Goal: Information Seeking & Learning: Compare options

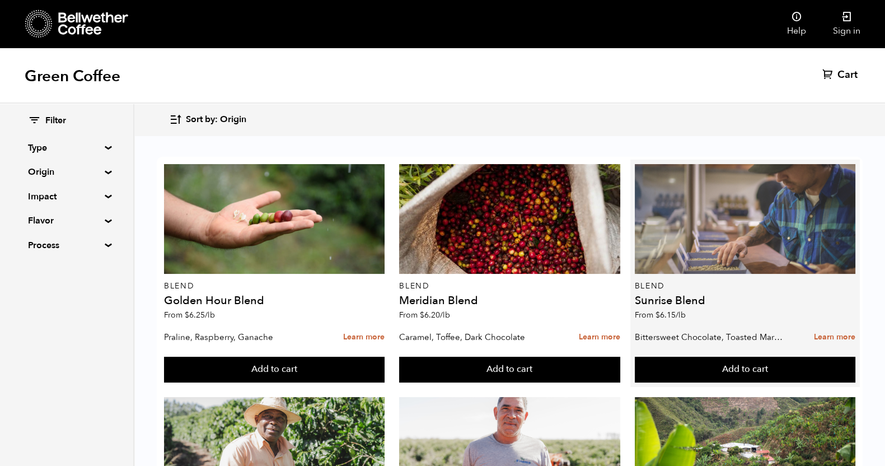
click at [671, 246] on div at bounding box center [745, 219] width 221 height 110
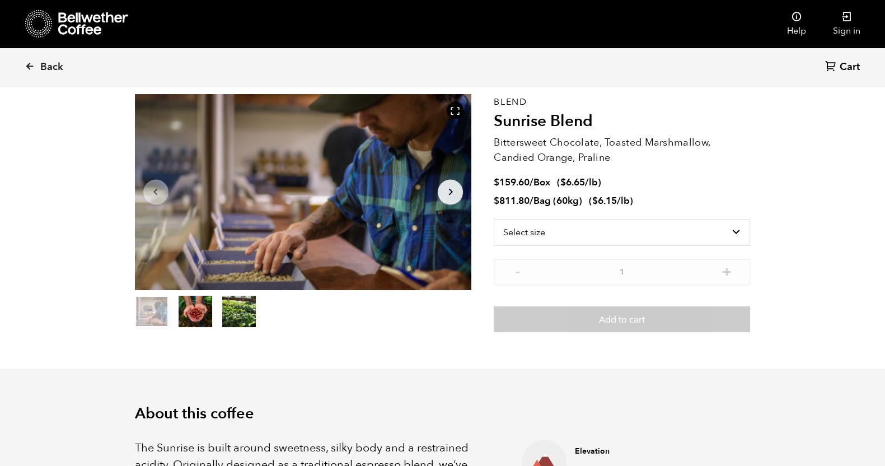
scroll to position [69, 0]
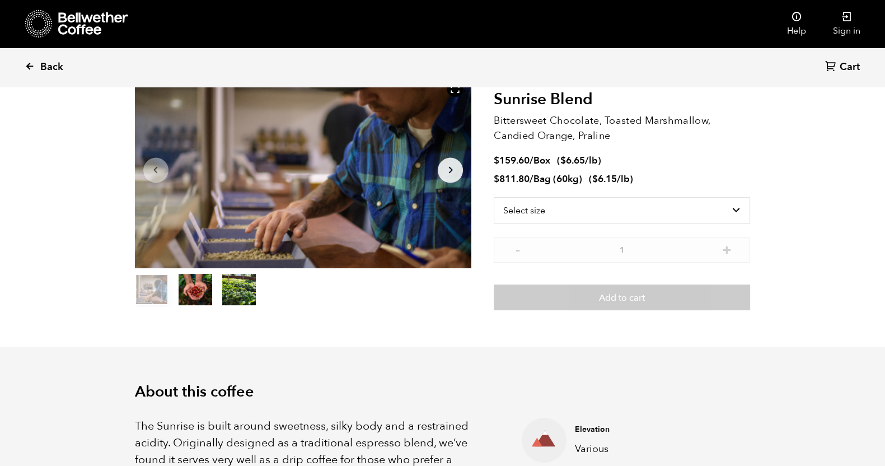
click at [32, 69] on icon at bounding box center [30, 66] width 10 height 10
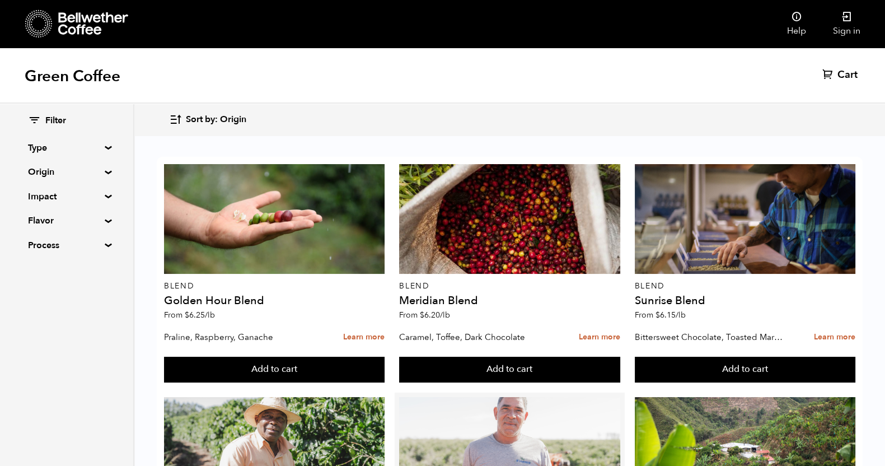
scroll to position [210, 0]
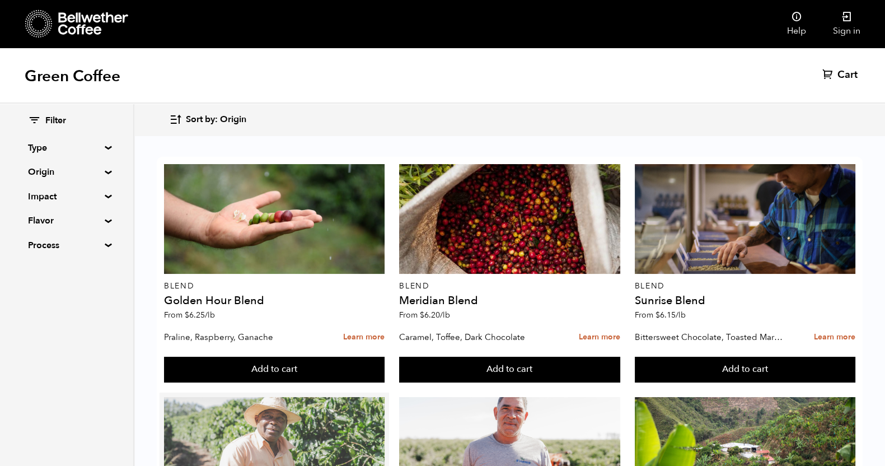
click at [340, 397] on div at bounding box center [274, 452] width 221 height 110
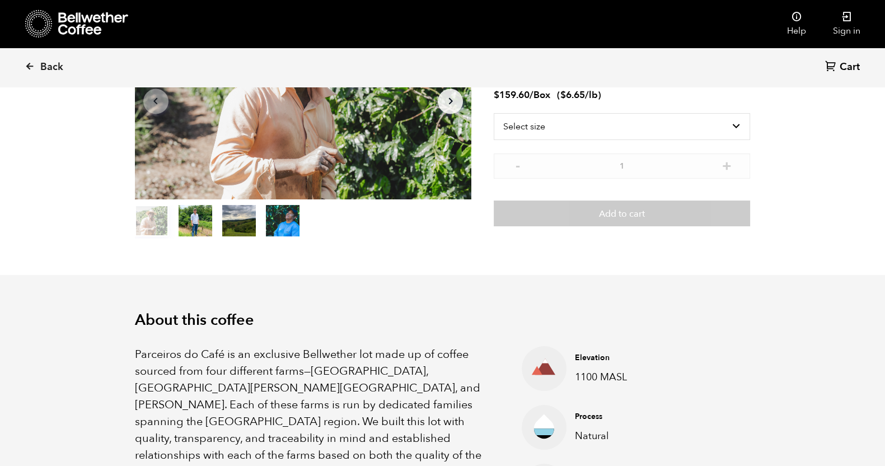
scroll to position [139, 0]
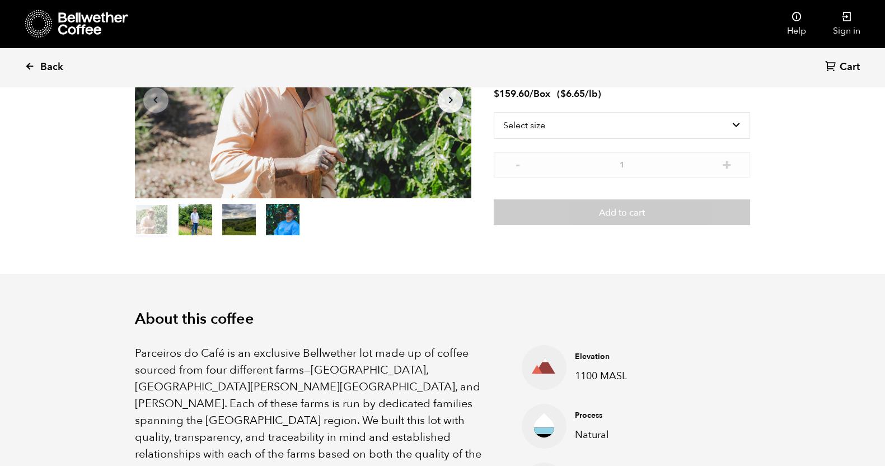
click at [29, 64] on icon at bounding box center [30, 66] width 10 height 10
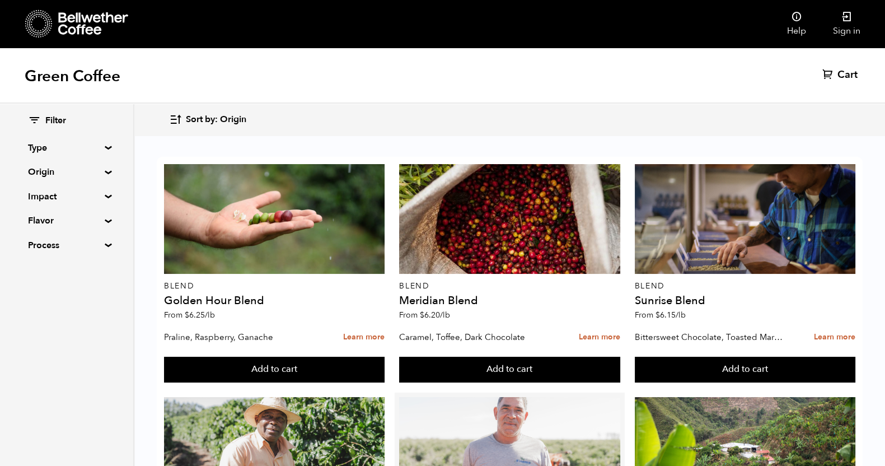
scroll to position [279, 0]
click at [488, 397] on div at bounding box center [509, 452] width 221 height 110
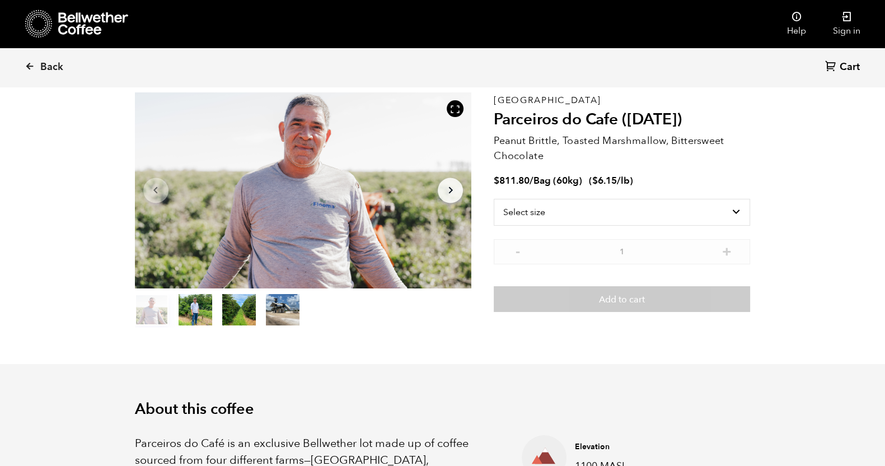
scroll to position [69, 0]
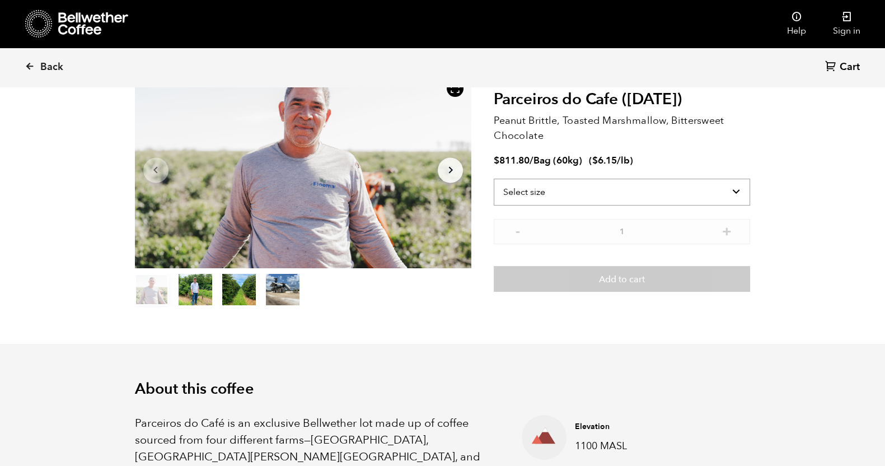
click at [722, 195] on select "Select size Bag (60kg) (132 lbs)" at bounding box center [622, 192] width 256 height 27
drag, startPoint x: 722, startPoint y: 195, endPoint x: 728, endPoint y: 197, distance: 6.0
click at [722, 195] on select "Select size Bag (60kg) (132 lbs)" at bounding box center [622, 192] width 256 height 27
click at [614, 197] on select "Select size Bag (60kg) (132 lbs)" at bounding box center [622, 192] width 256 height 27
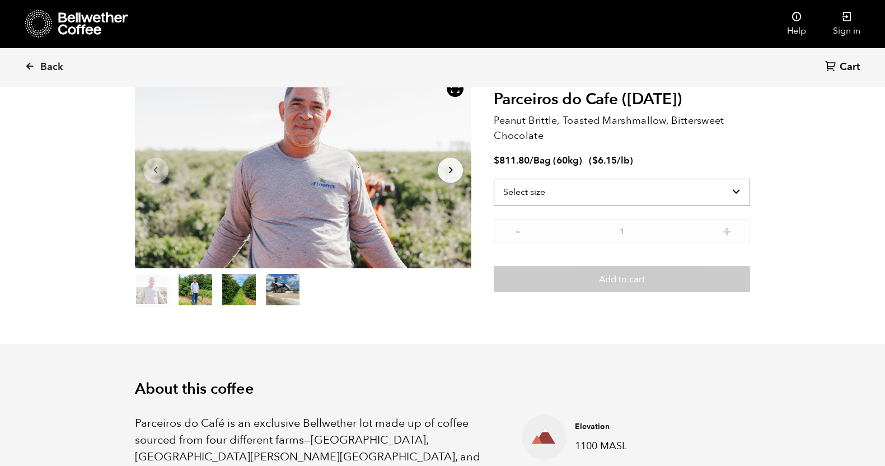
select select "bag-3"
click at [494, 179] on select "Select size Bag (60kg) (132 lbs)" at bounding box center [622, 192] width 256 height 27
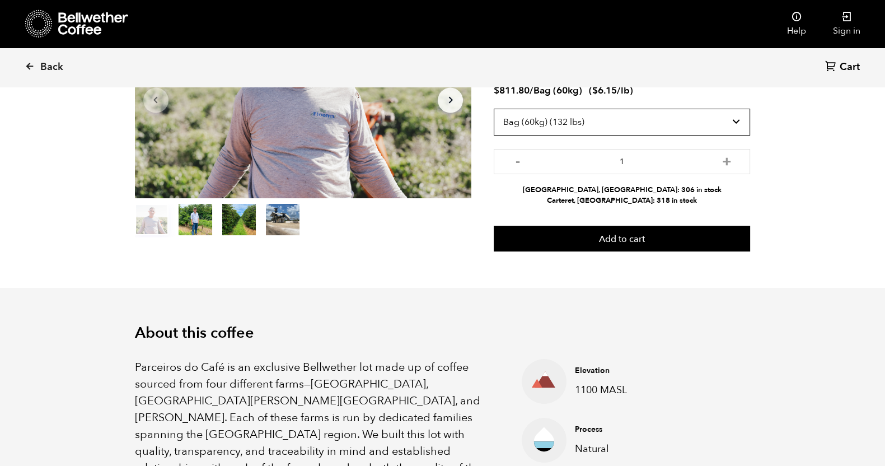
scroll to position [0, 0]
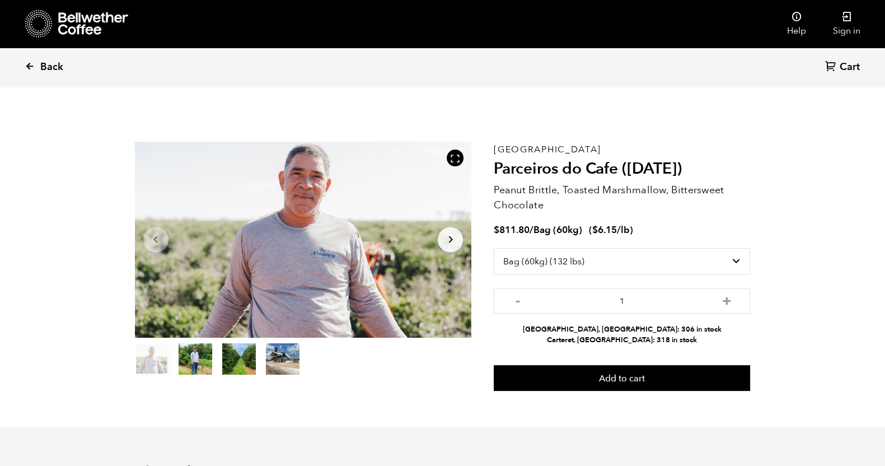
click at [32, 66] on icon at bounding box center [30, 66] width 10 height 10
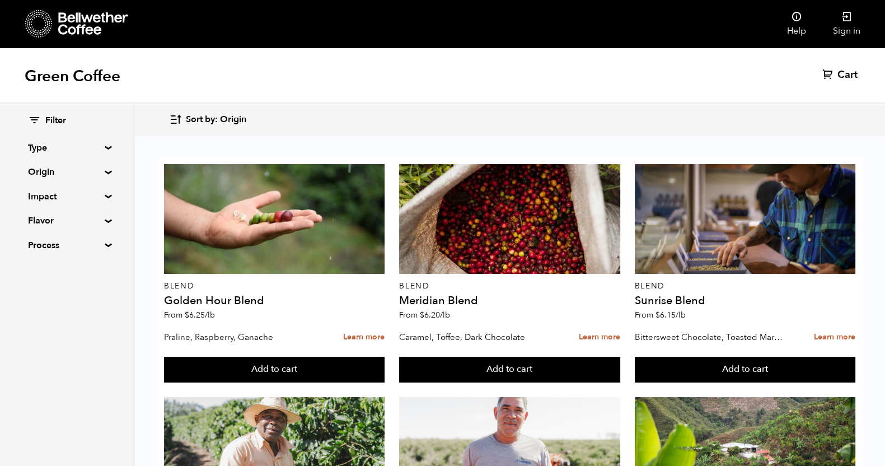
scroll to position [770, 0]
click at [105, 149] on summary "Type" at bounding box center [66, 147] width 77 height 13
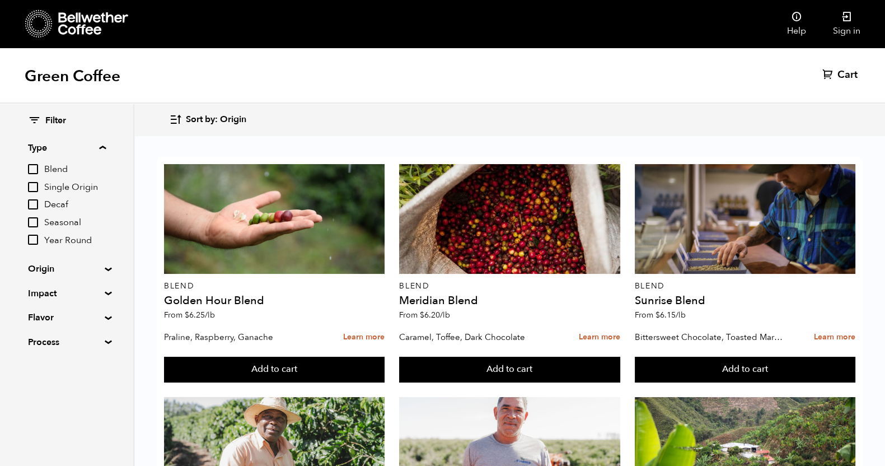
click at [37, 238] on input "Year Round" at bounding box center [33, 240] width 10 height 10
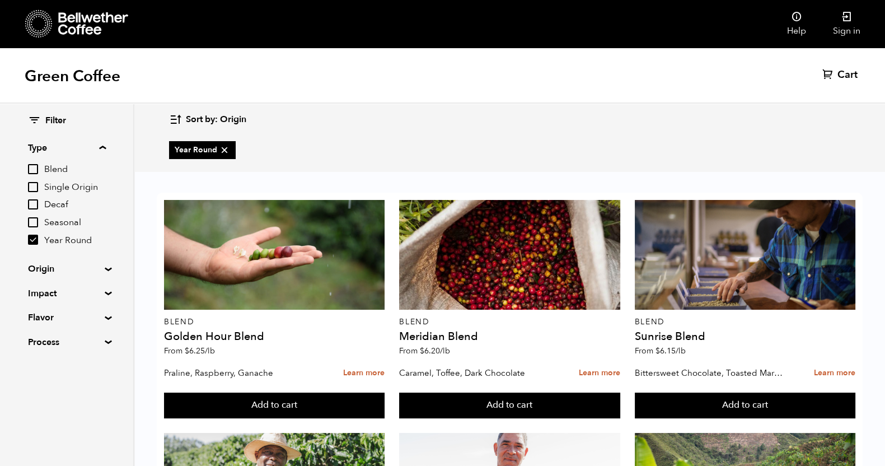
scroll to position [686, 0]
click at [105, 320] on summary "Flavor" at bounding box center [66, 317] width 77 height 13
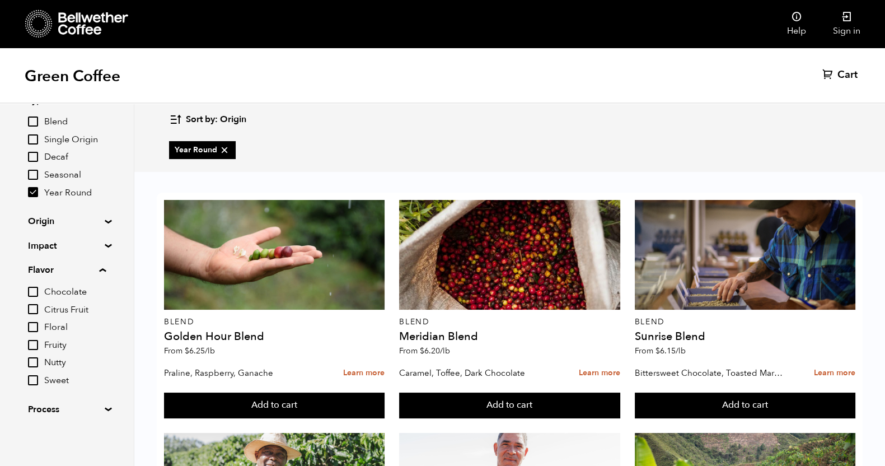
scroll to position [0, 0]
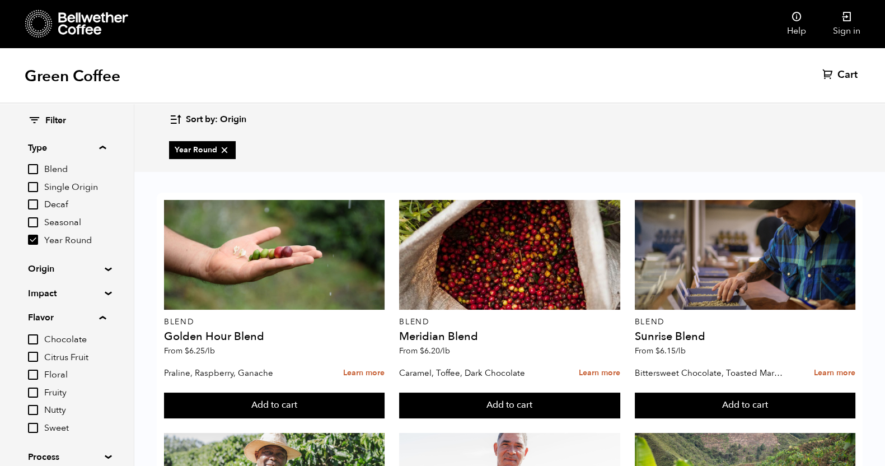
click at [102, 289] on div "Filter Type Blend Single Origin Decaf Seasonal Year Round Origin Blend [GEOGRAP…" at bounding box center [66, 289] width 133 height 371
click at [104, 291] on summary "Impact" at bounding box center [66, 293] width 77 height 13
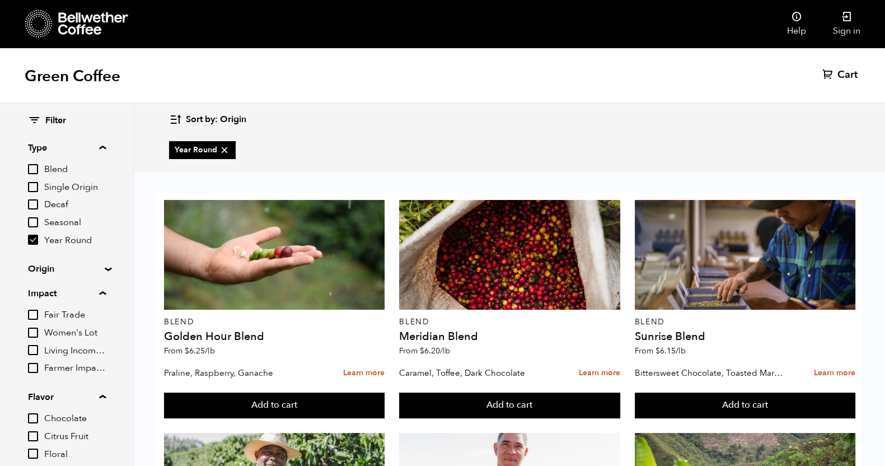
click at [104, 272] on div "Filter Type Blend Single Origin Decaf Seasonal Year Round Origin Blend [GEOGRAP…" at bounding box center [66, 329] width 133 height 450
click at [104, 268] on summary "Origin" at bounding box center [66, 268] width 77 height 13
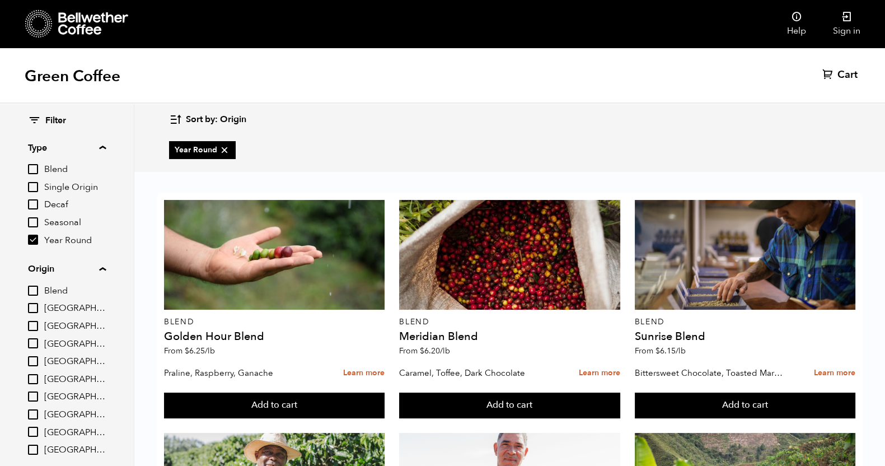
click at [221, 151] on icon at bounding box center [224, 149] width 11 height 11
checkbox input "false"
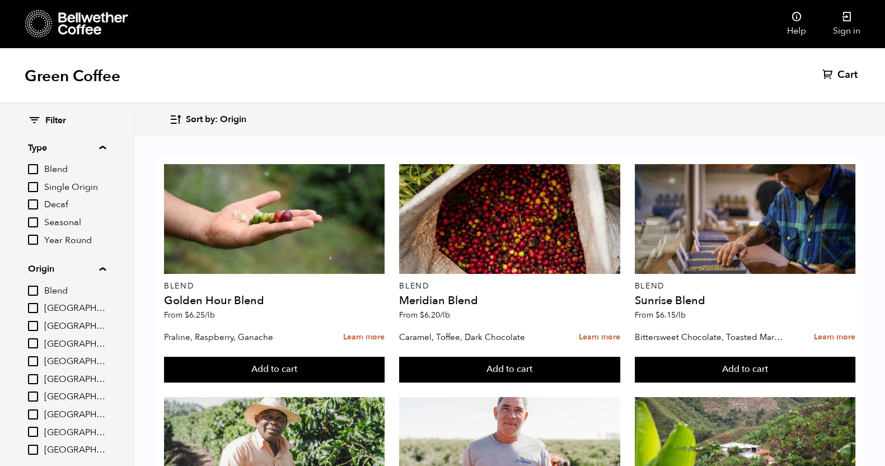
scroll to position [139, 0]
